Goal: Check status

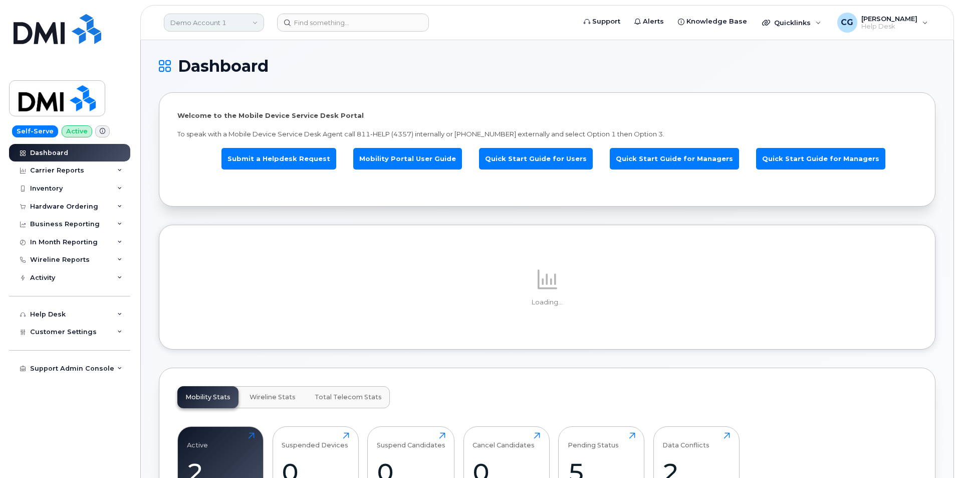
click at [223, 22] on link "Demo Account 1" at bounding box center [214, 23] width 100 height 18
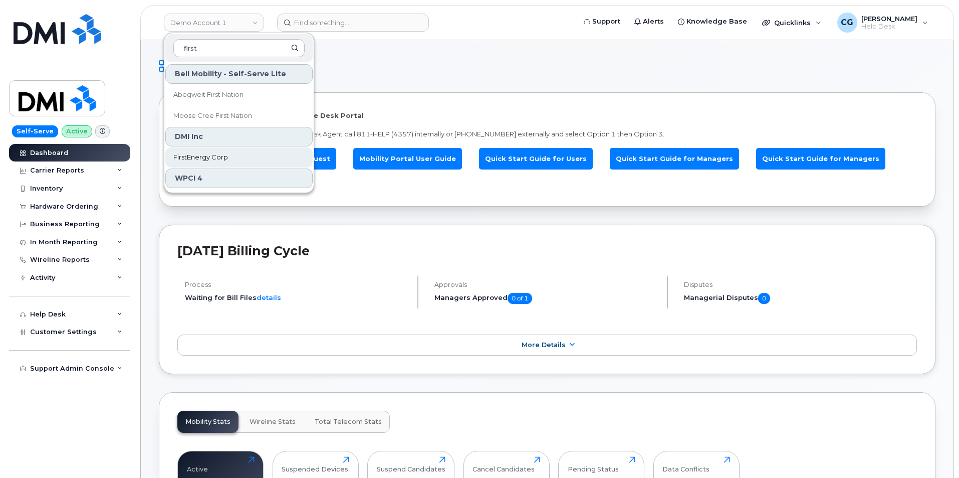
type input "first"
click at [202, 156] on span "FirstEnergy Corp" at bounding box center [200, 157] width 55 height 10
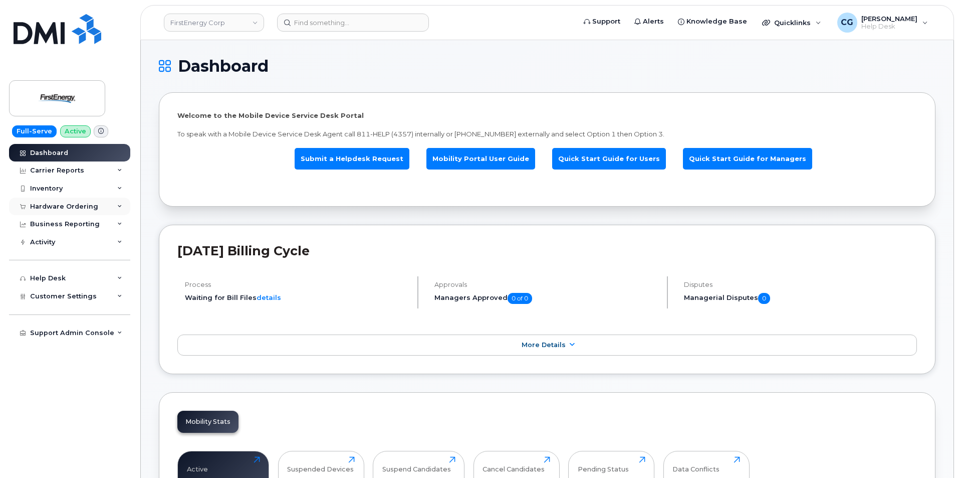
click at [52, 206] on div "Hardware Ordering" at bounding box center [64, 206] width 68 height 8
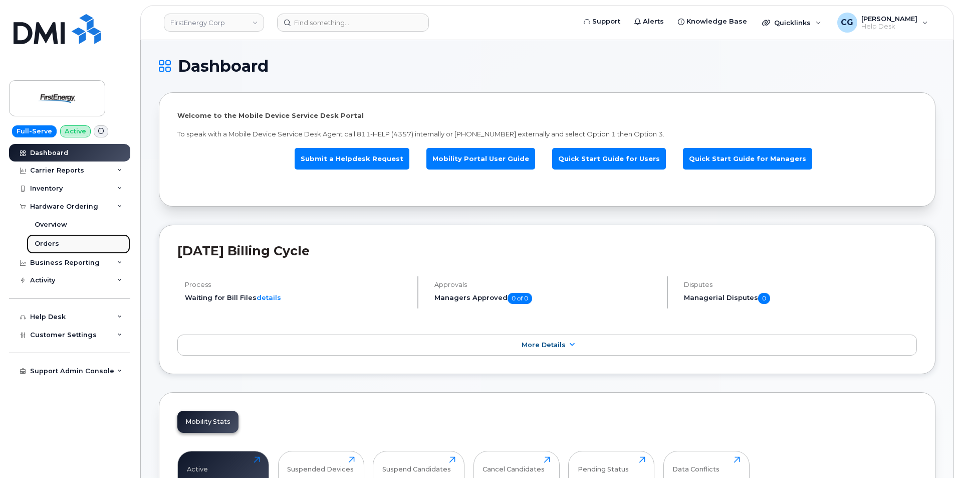
click at [49, 242] on div "Orders" at bounding box center [47, 243] width 25 height 9
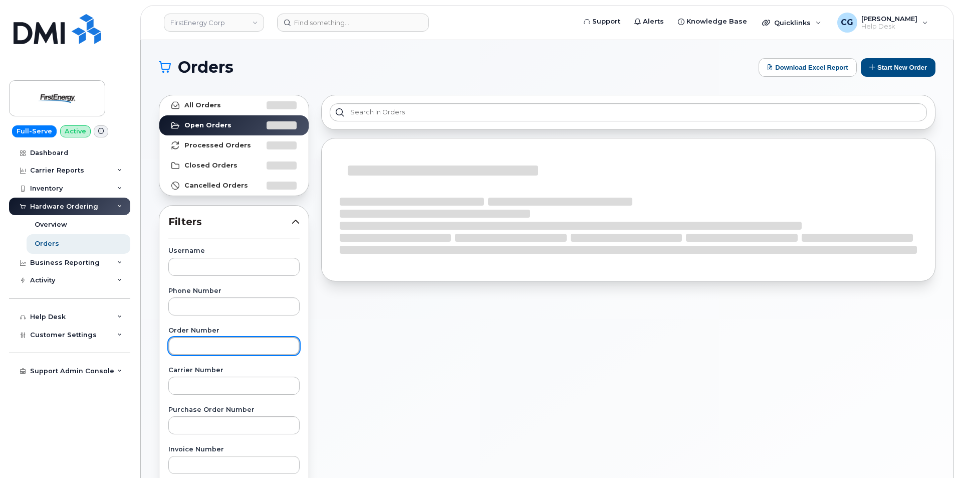
click at [218, 344] on input "text" at bounding box center [233, 346] width 131 height 18
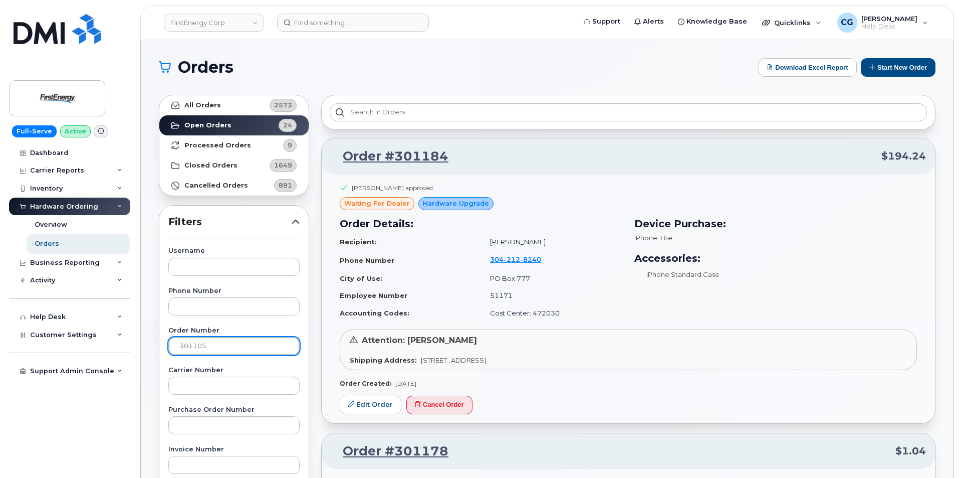
type input "301105"
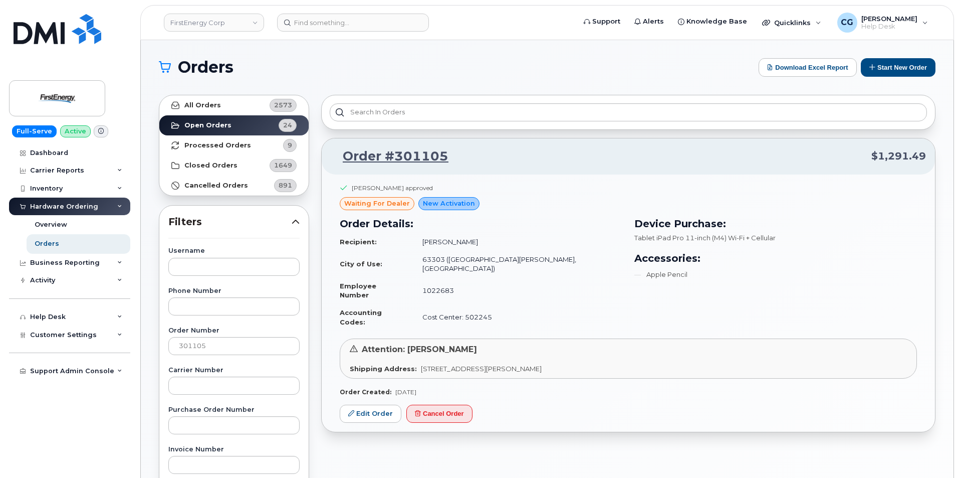
click at [640, 443] on div "Order #301105 $1,291.49 Mark A Andrade approved waiting for dealer New Activati…" at bounding box center [628, 441] width 627 height 704
click at [901, 19] on span "[PERSON_NAME]" at bounding box center [890, 19] width 56 height 8
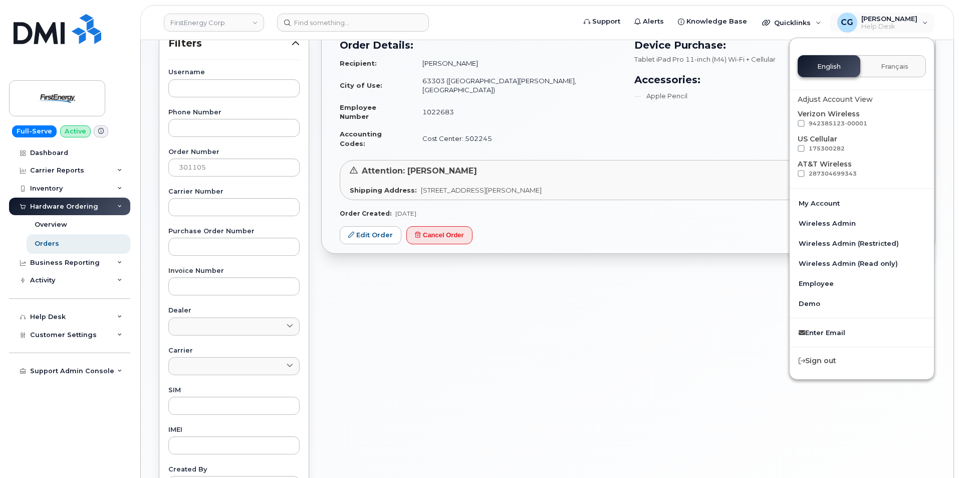
scroll to position [200, 0]
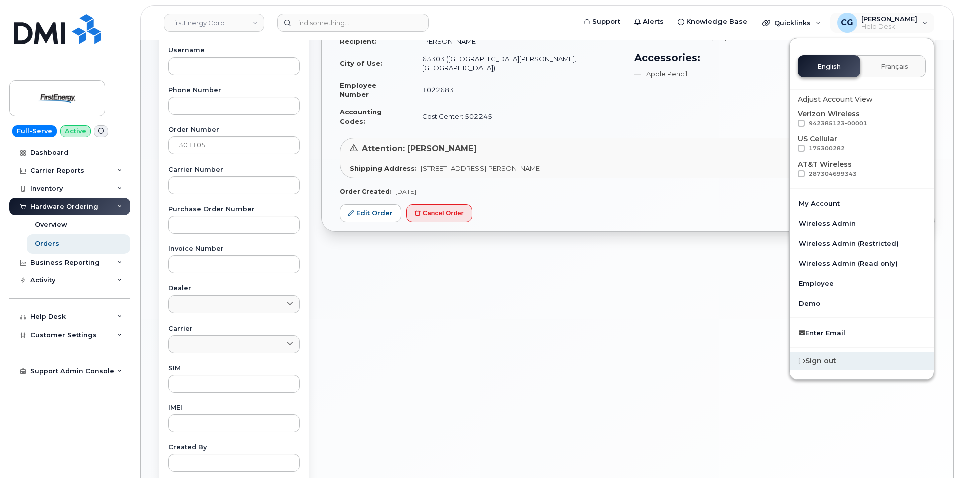
click at [835, 364] on div "Sign out" at bounding box center [862, 360] width 144 height 19
